Goal: Check status: Check status

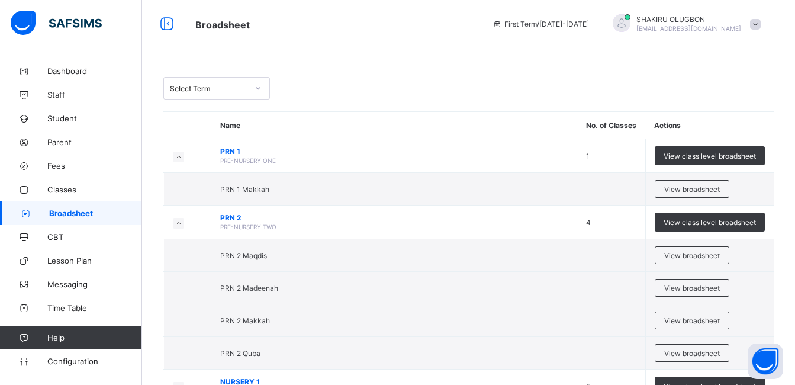
click at [262, 94] on div at bounding box center [258, 88] width 20 height 19
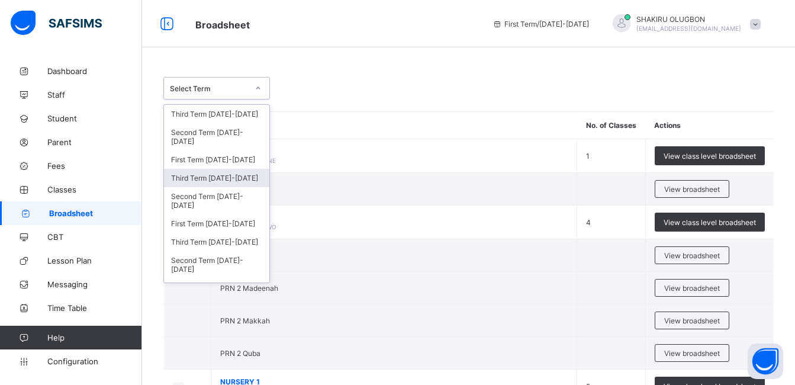
click at [209, 181] on div "Third Term [DATE]-[DATE]" at bounding box center [216, 178] width 105 height 18
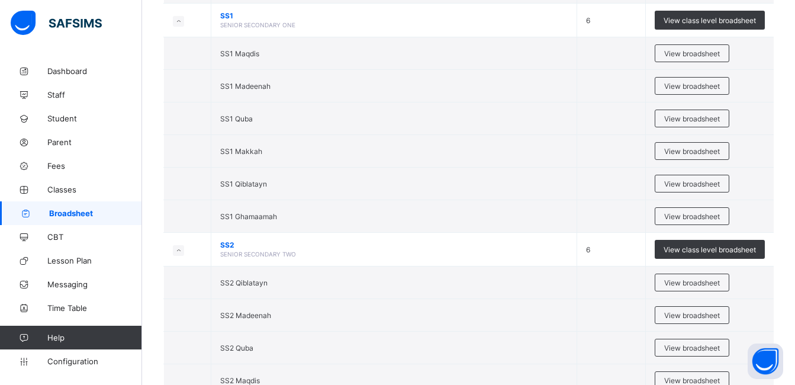
scroll to position [2759, 0]
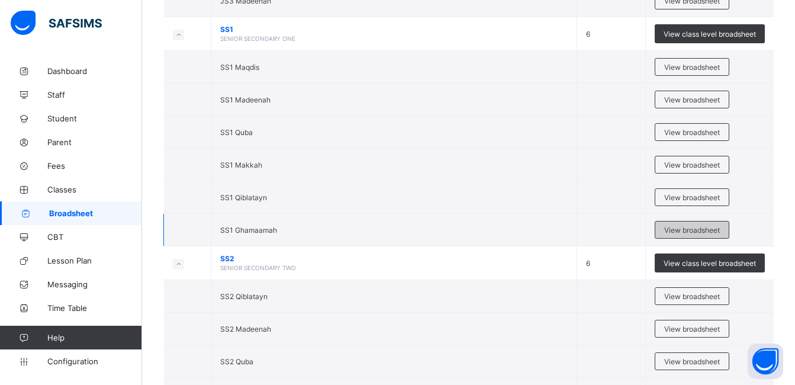
click at [691, 232] on span "View broadsheet" at bounding box center [692, 229] width 56 height 9
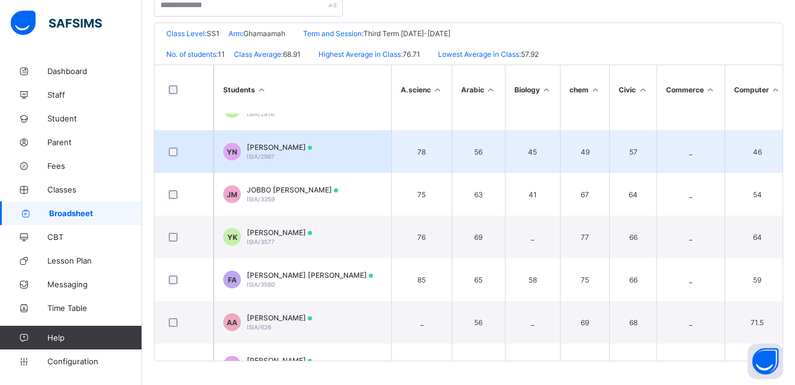
scroll to position [175, 0]
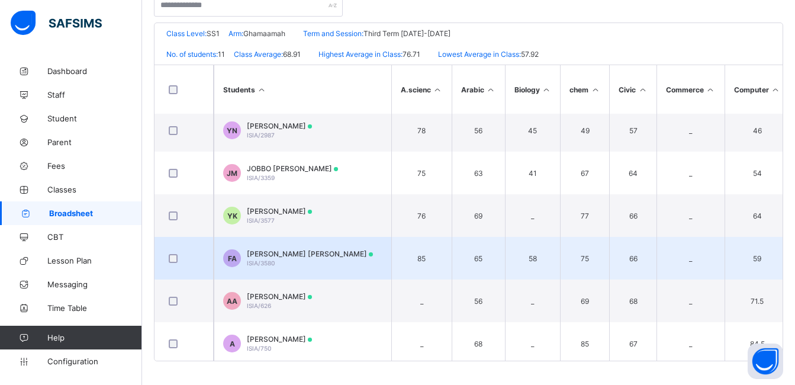
click at [310, 250] on span "[PERSON_NAME] [PERSON_NAME]" at bounding box center [310, 253] width 126 height 9
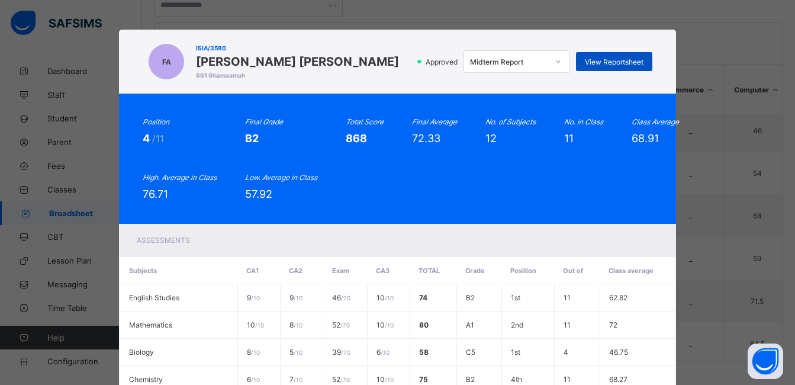
click at [635, 56] on div "View Reportsheet" at bounding box center [614, 61] width 76 height 19
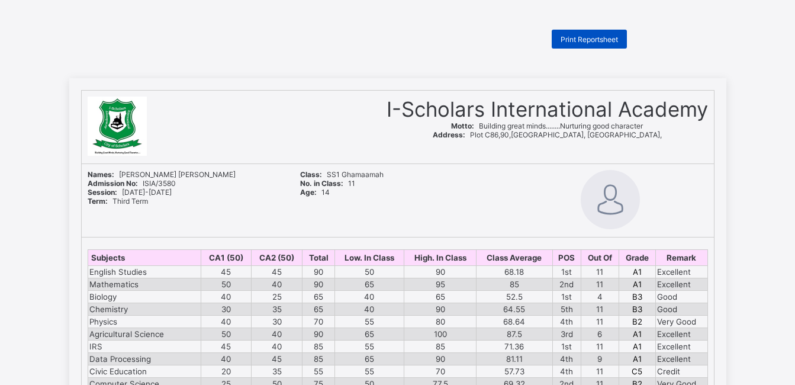
click at [594, 39] on span "Print Reportsheet" at bounding box center [588, 39] width 57 height 9
drag, startPoint x: 207, startPoint y: 173, endPoint x: 124, endPoint y: 175, distance: 82.3
click at [124, 175] on div "Names: FAROUK DATTE AHMED" at bounding box center [185, 174] width 195 height 9
copy span "[PERSON_NAME] [PERSON_NAME]"
click at [596, 38] on span "Print Reportsheet" at bounding box center [588, 39] width 57 height 9
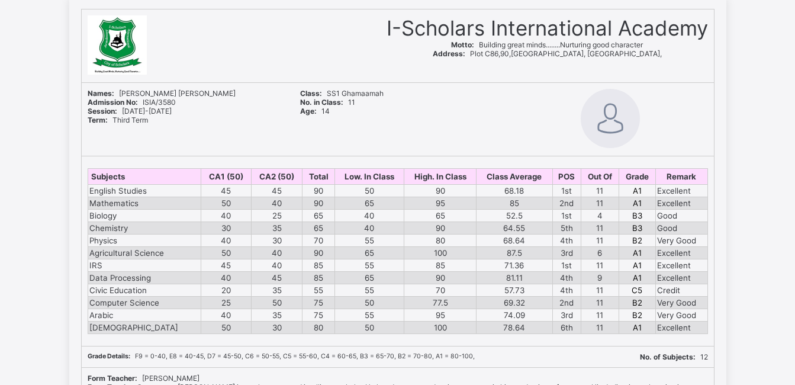
scroll to position [83, 0]
